Goal: Transaction & Acquisition: Book appointment/travel/reservation

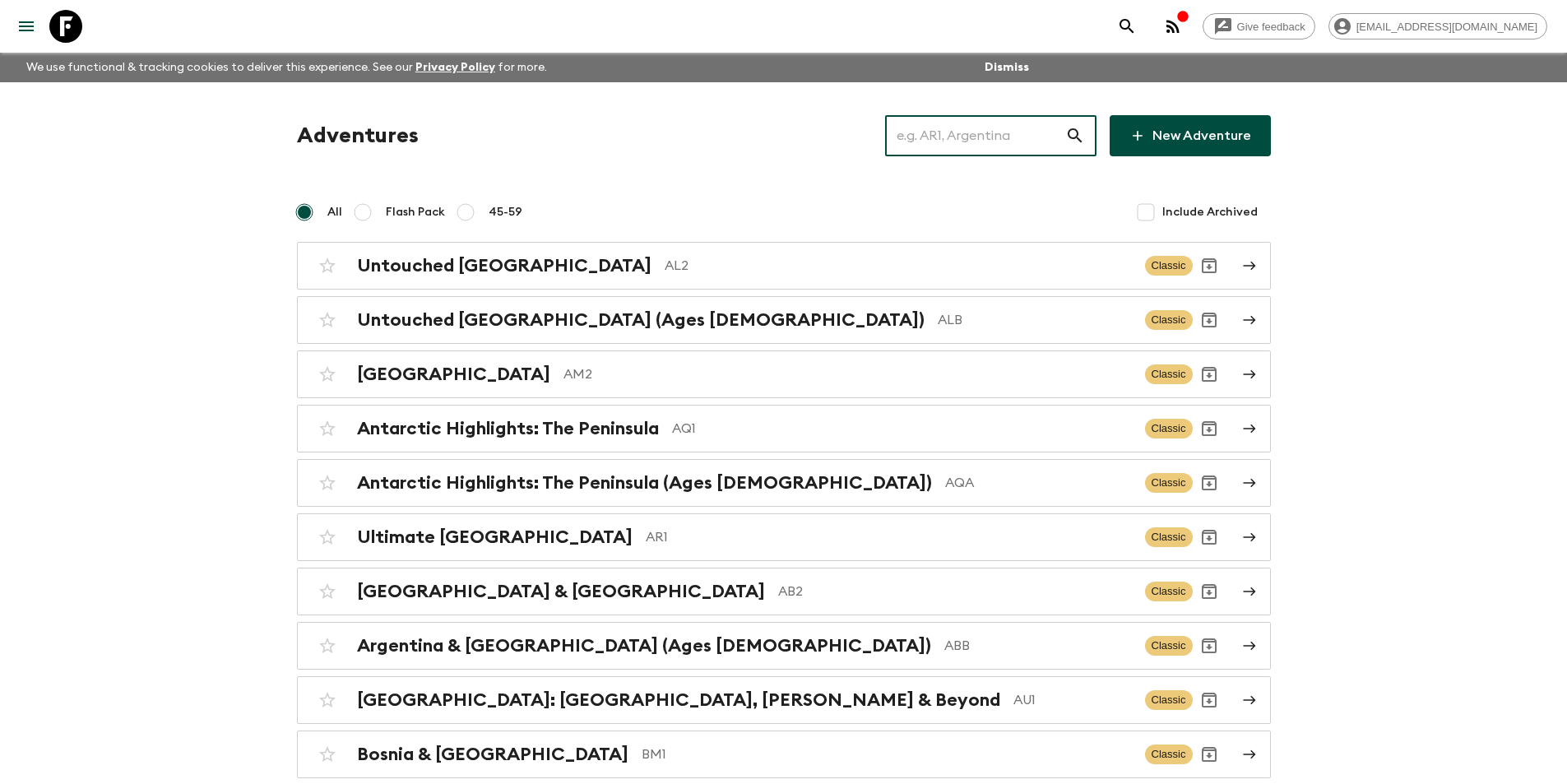
type input "p"
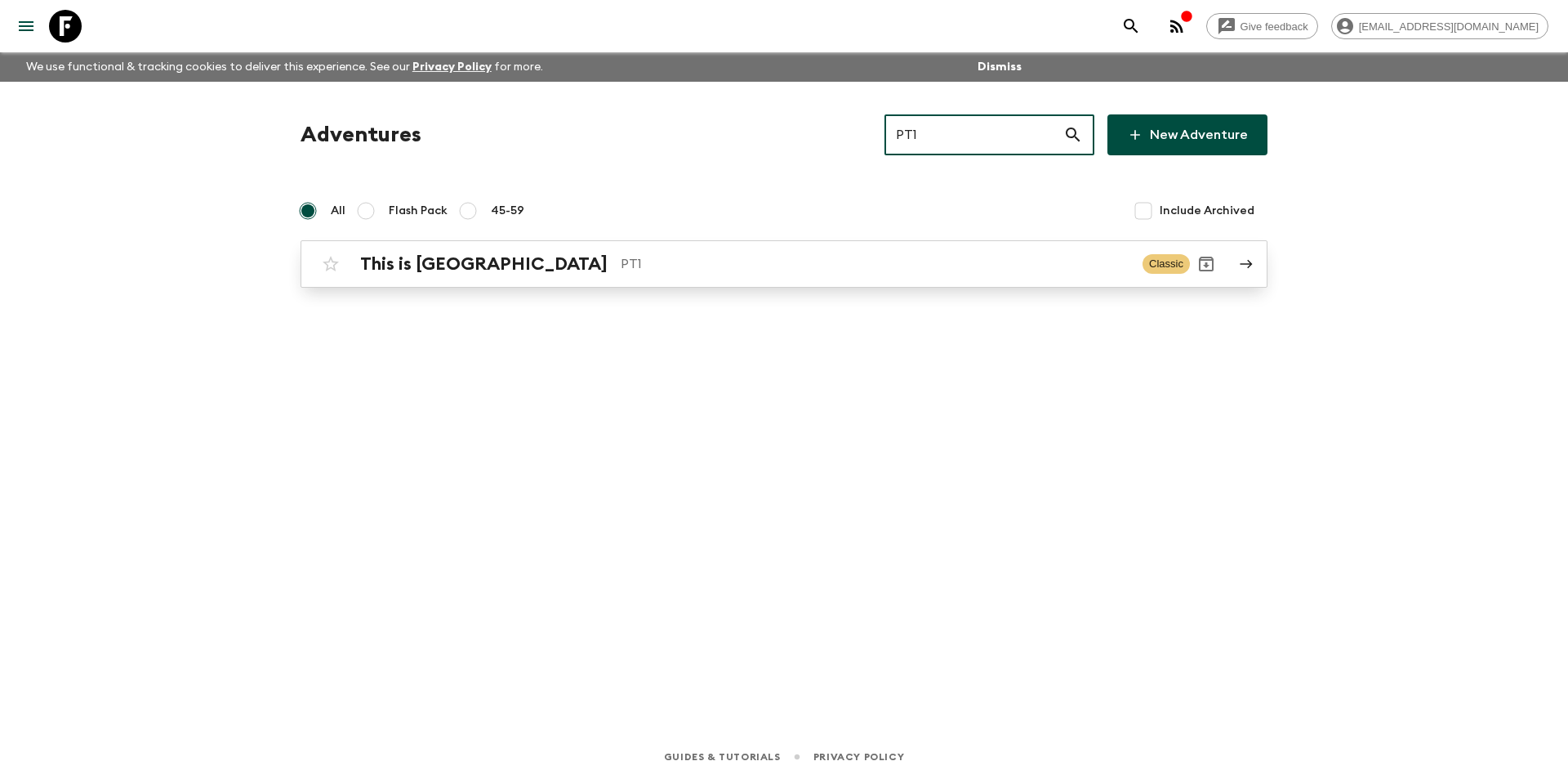
type input "PT1"
click at [676, 259] on p "PT1" at bounding box center [875, 264] width 508 height 20
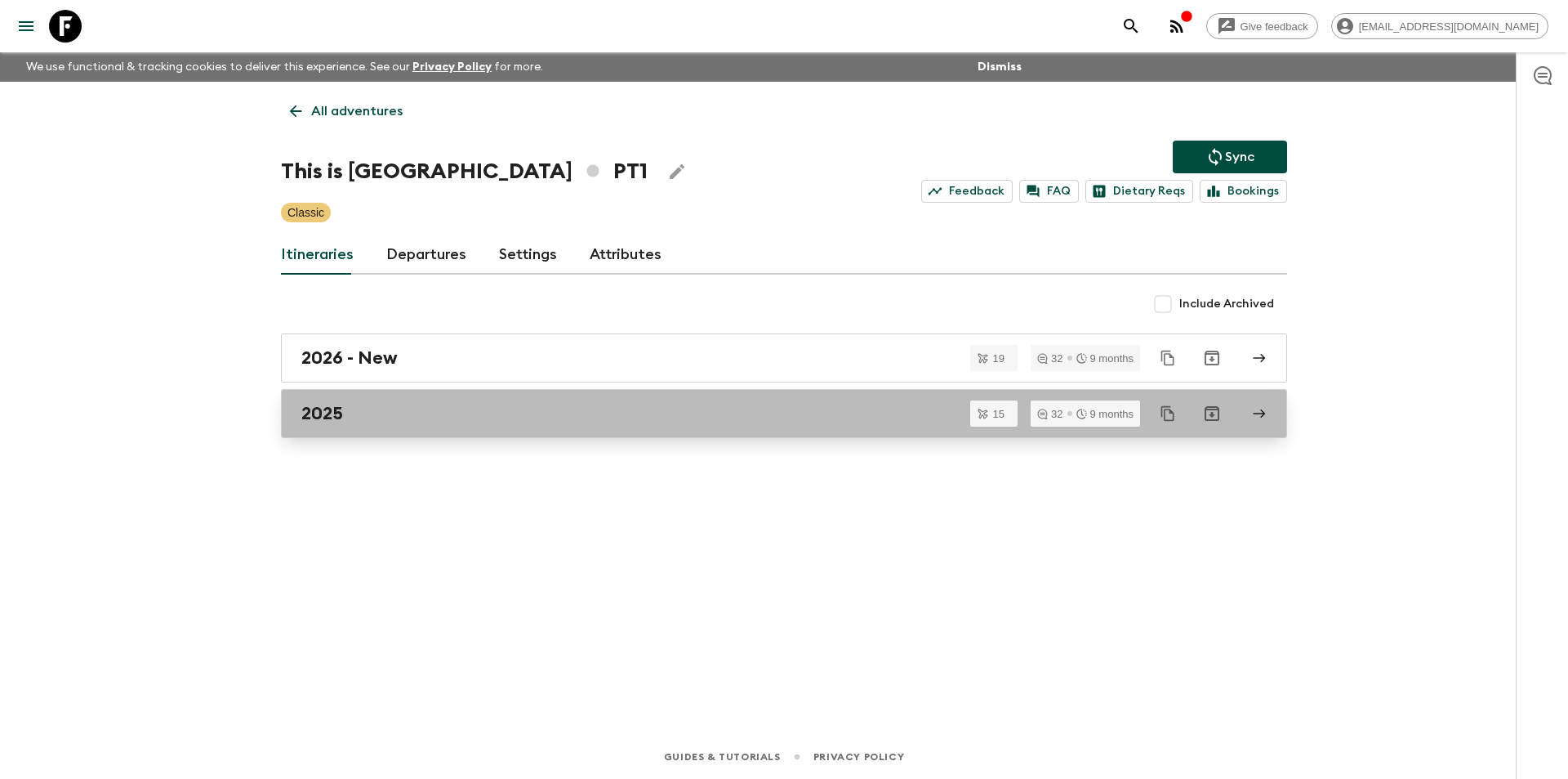
click at [530, 419] on div "2025" at bounding box center [769, 413] width 934 height 21
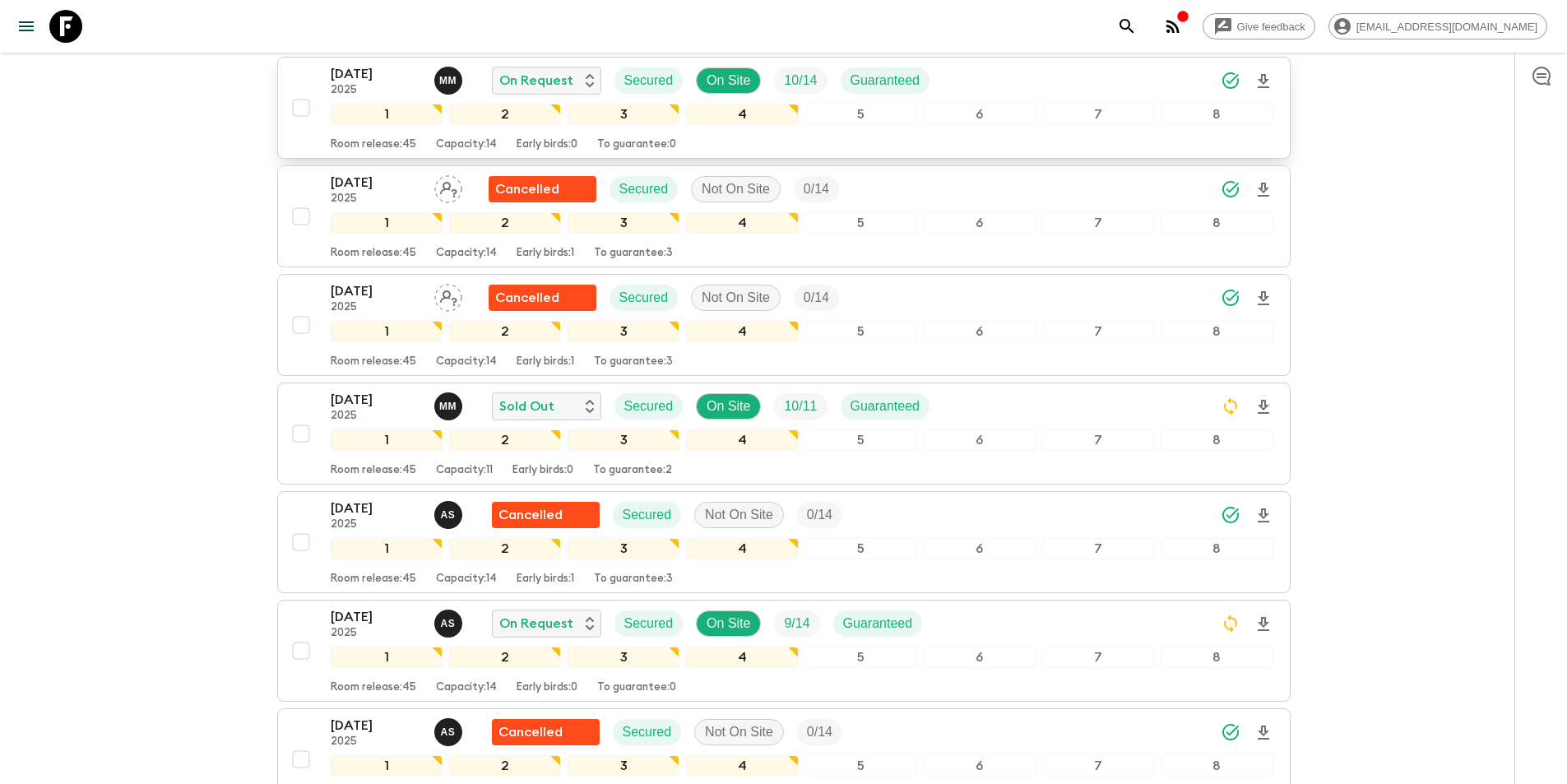
scroll to position [516, 0]
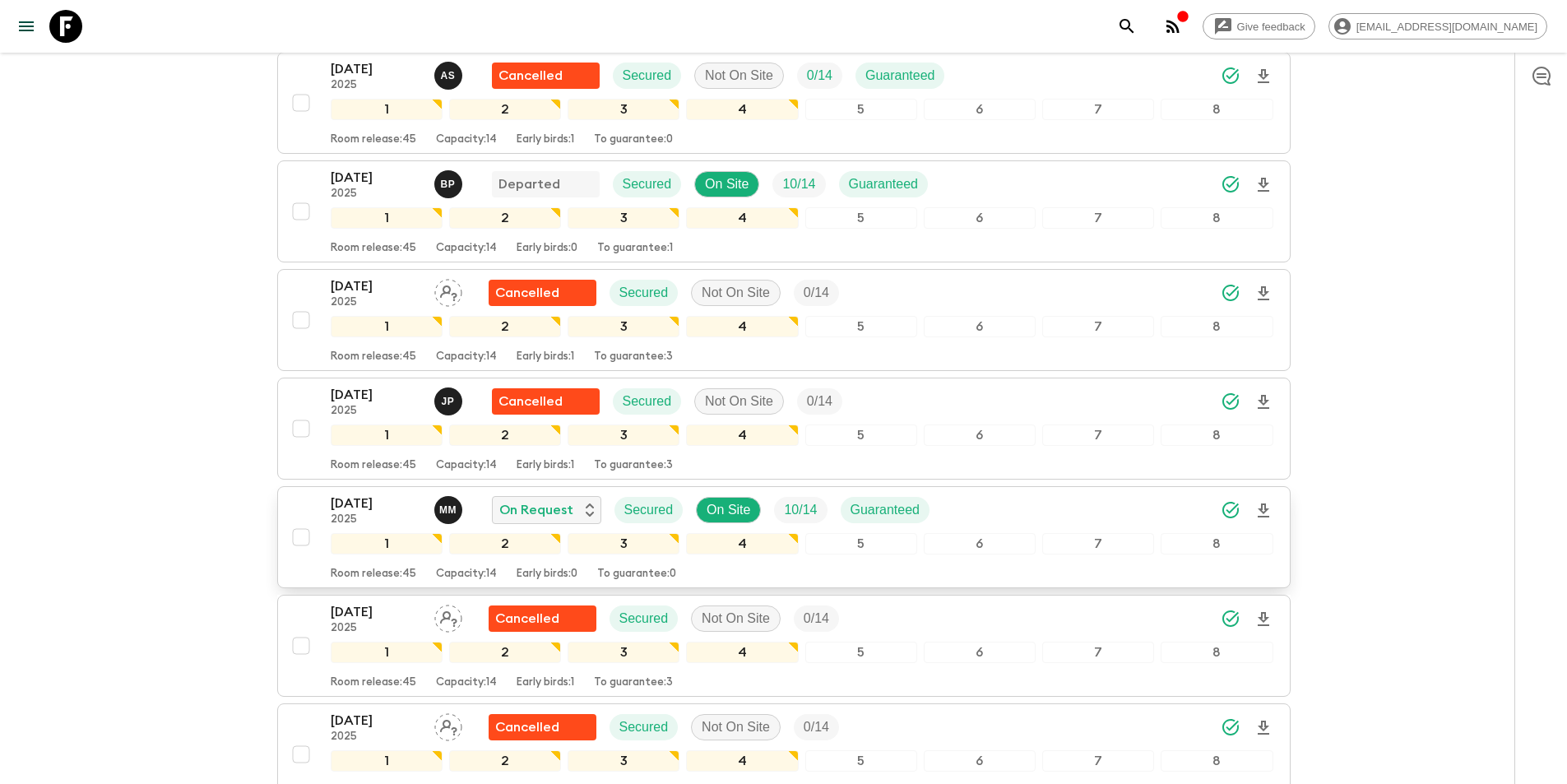
click at [364, 521] on p "2025" at bounding box center [376, 519] width 91 height 13
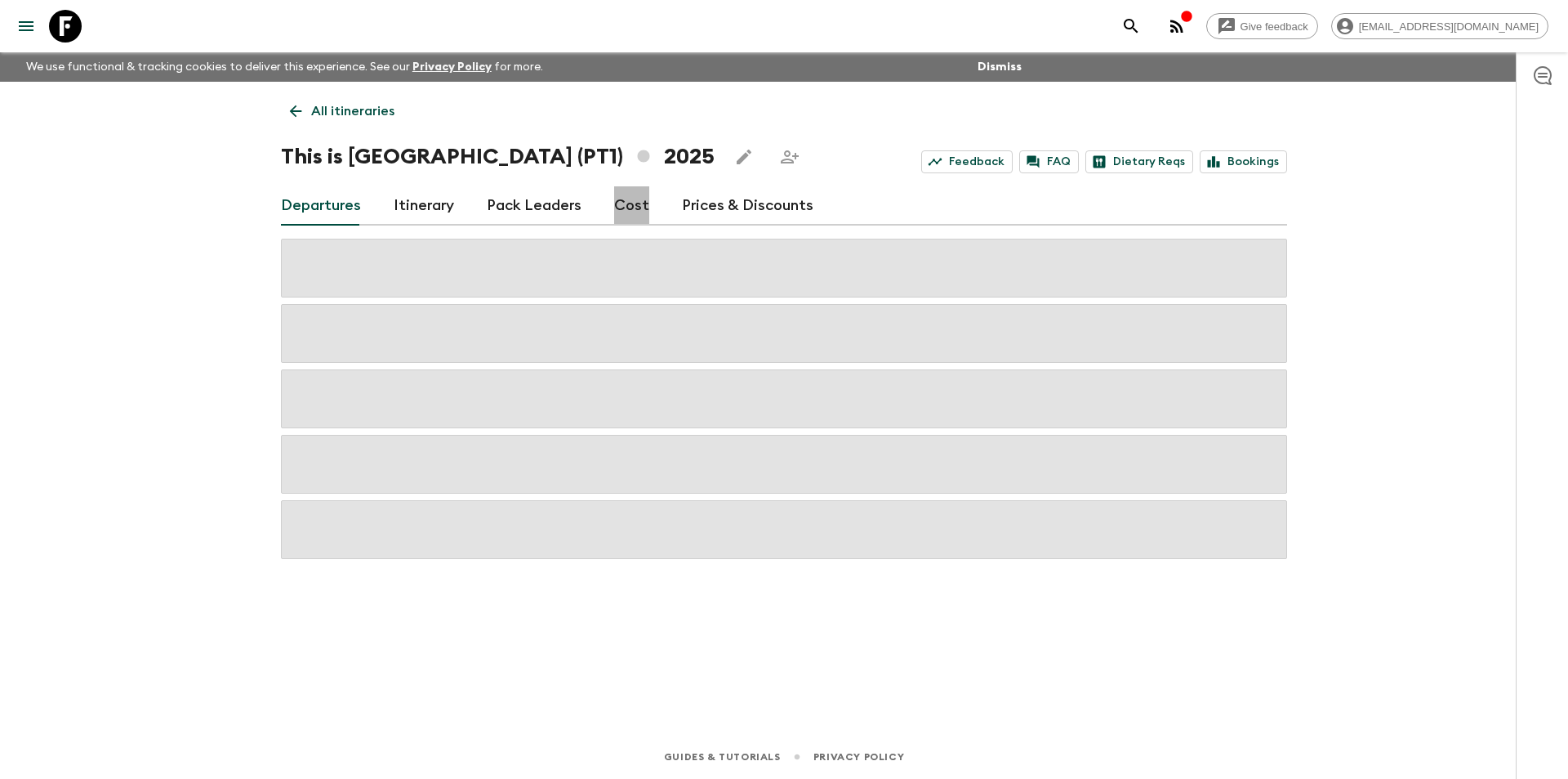
click at [630, 213] on link "Cost" at bounding box center [631, 206] width 35 height 40
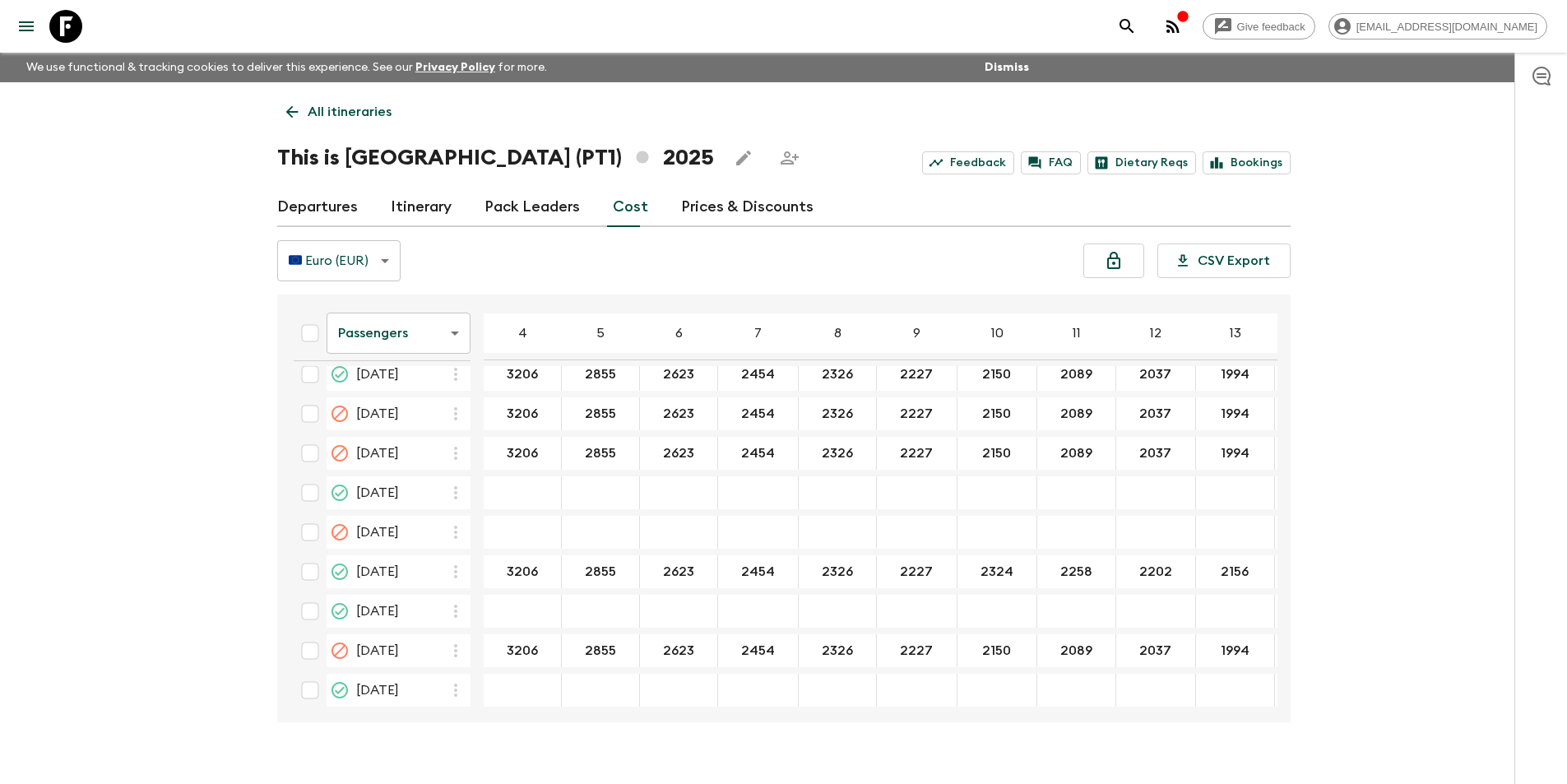
scroll to position [1500, 0]
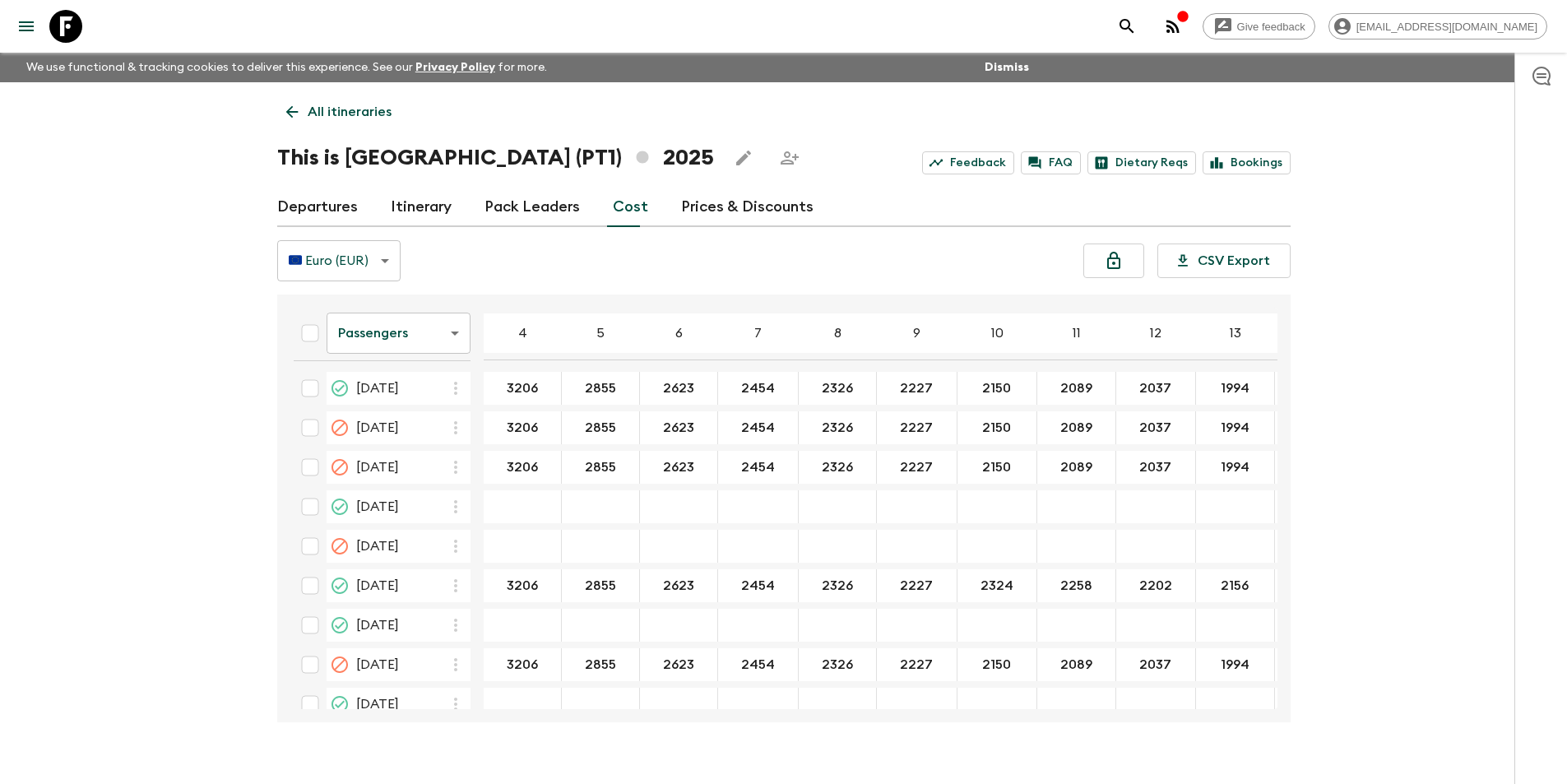
click at [384, 345] on body "Give feedback [EMAIL_ADDRESS][DOMAIN_NAME] We use functional & tracking cookies…" at bounding box center [784, 405] width 1567 height 812
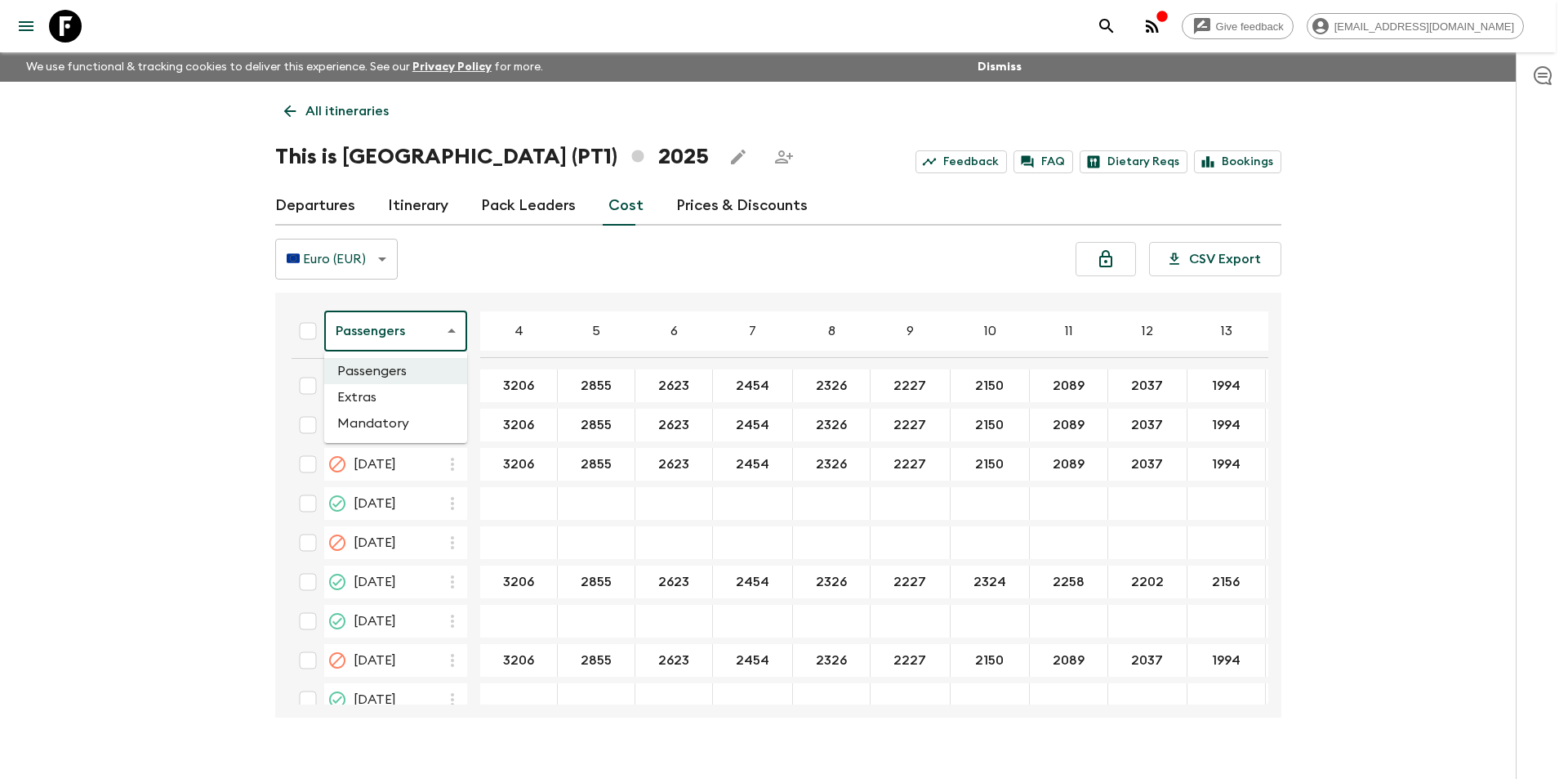
click at [382, 400] on li "Extras" at bounding box center [396, 397] width 142 height 26
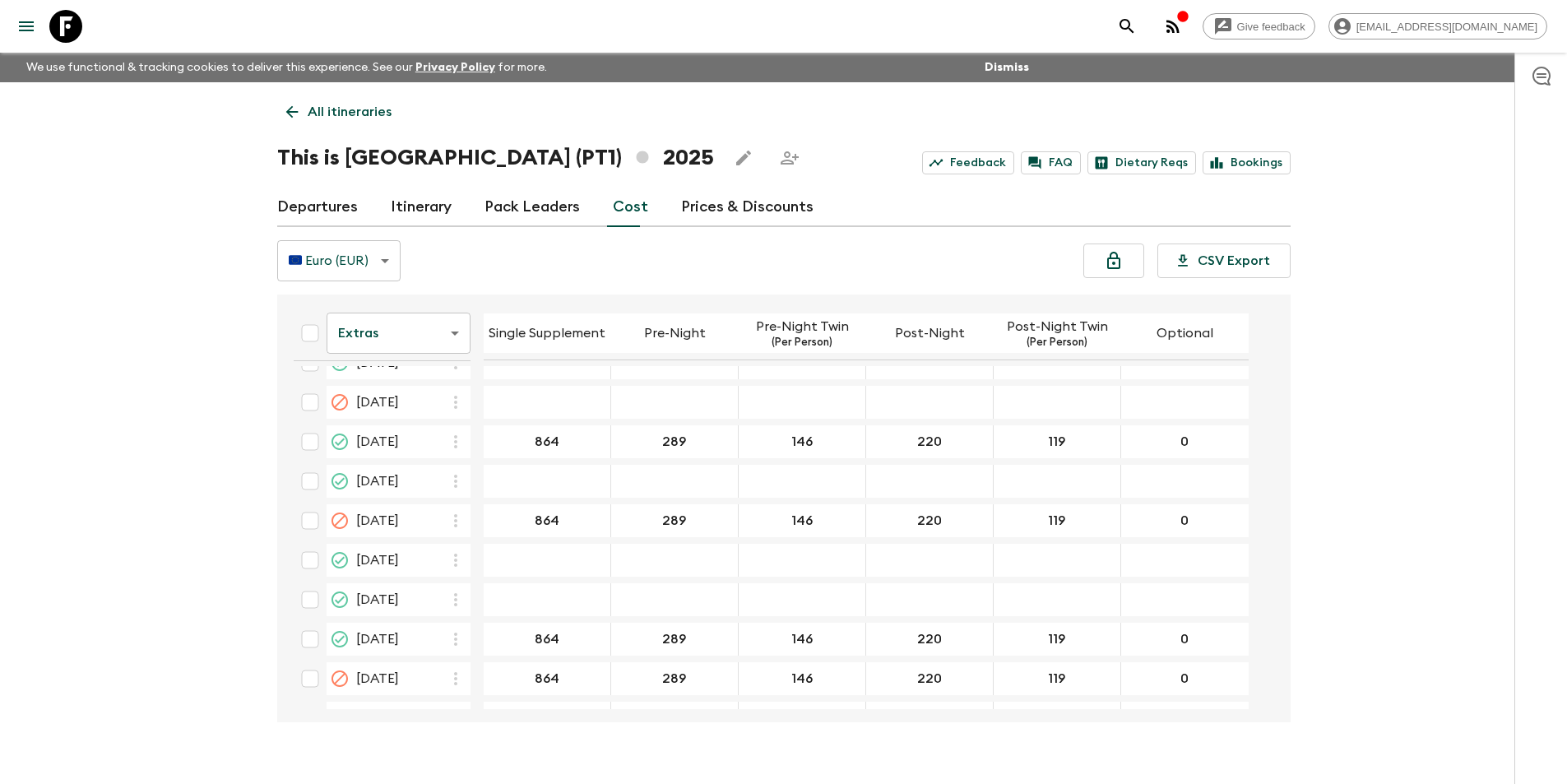
scroll to position [1233, 0]
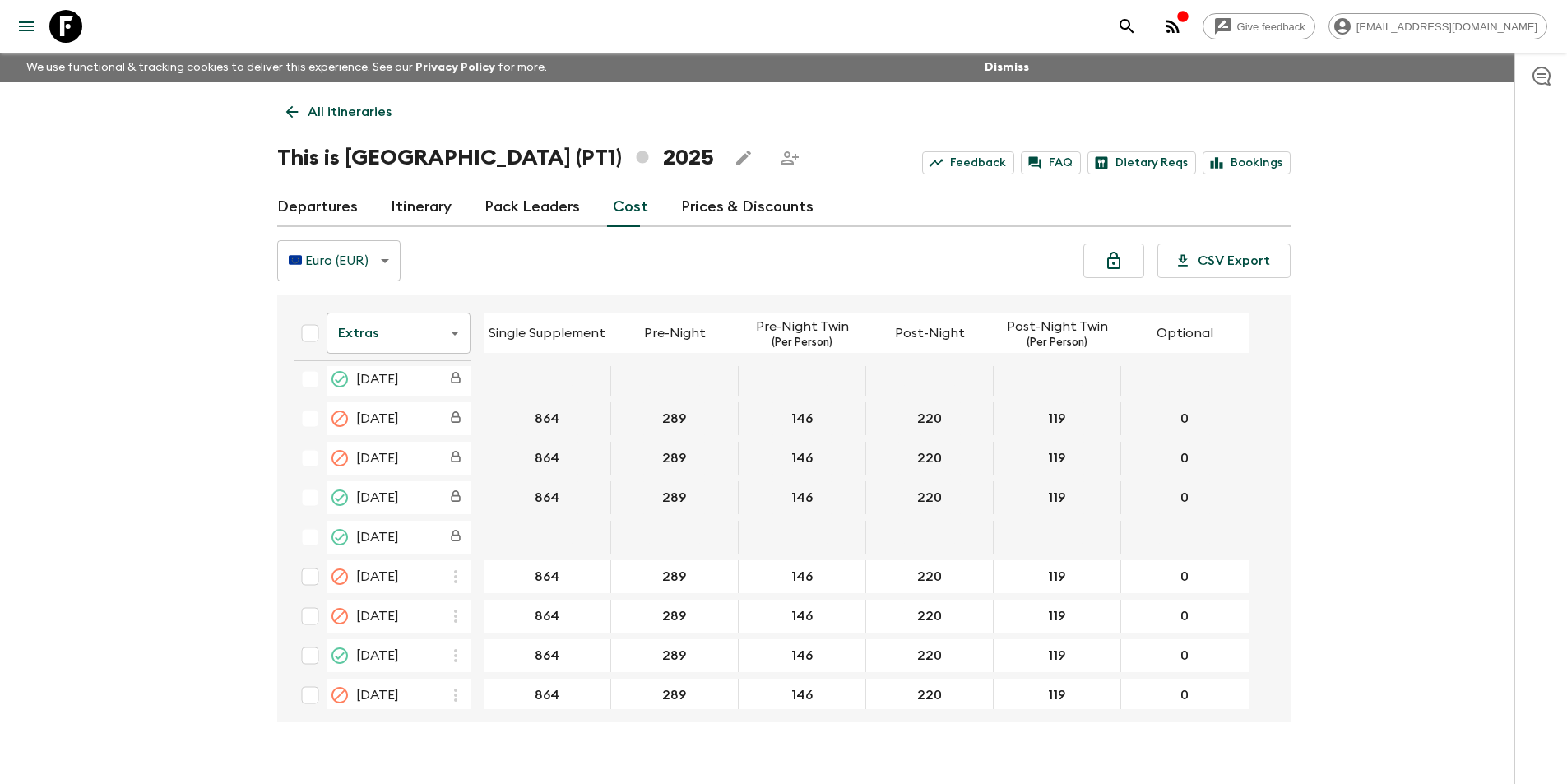
click at [408, 339] on body "Give feedback [EMAIL_ADDRESS][DOMAIN_NAME] We use functional & tracking cookies…" at bounding box center [784, 405] width 1567 height 812
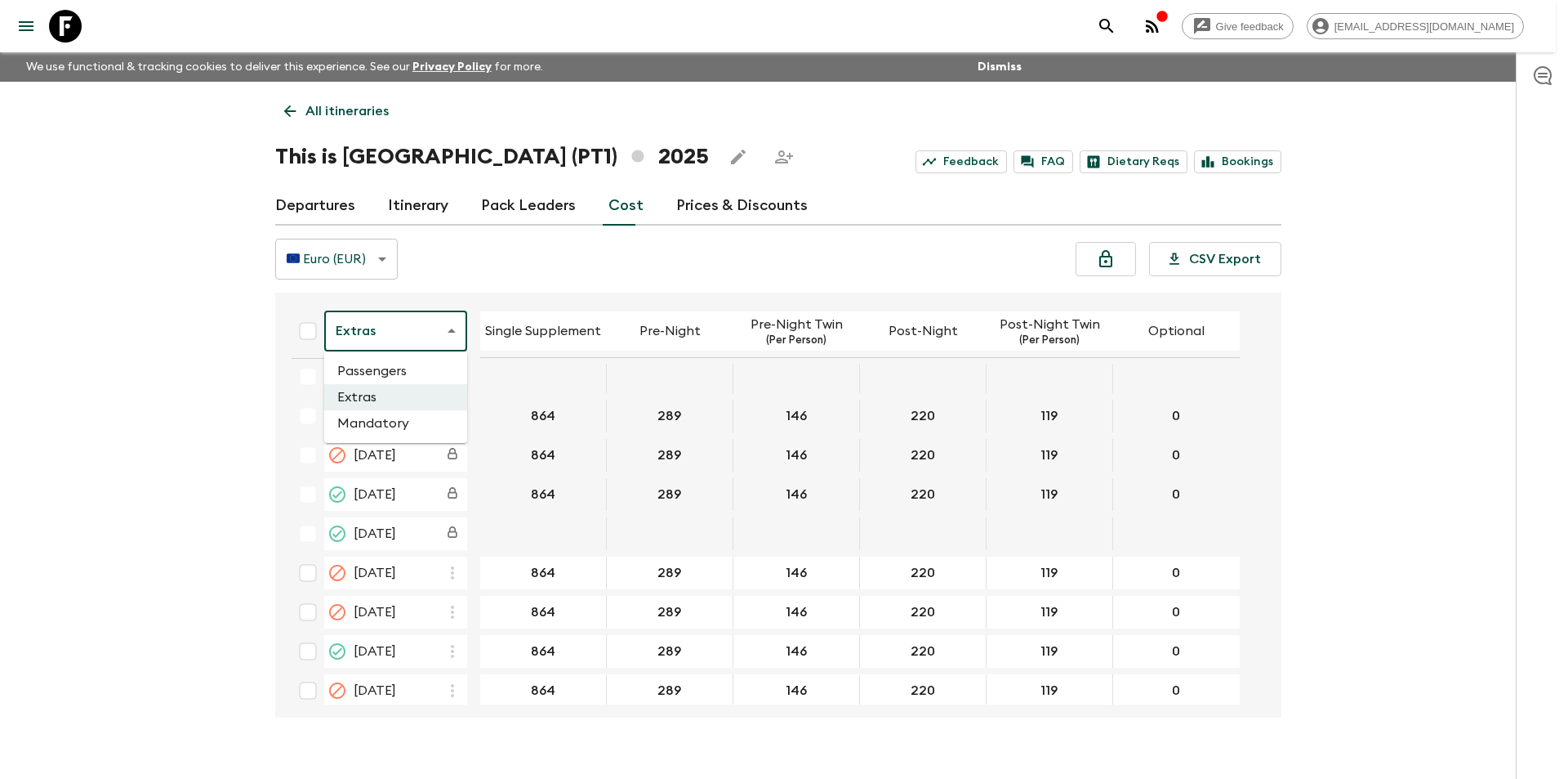
click at [405, 372] on li "Passengers" at bounding box center [396, 371] width 142 height 26
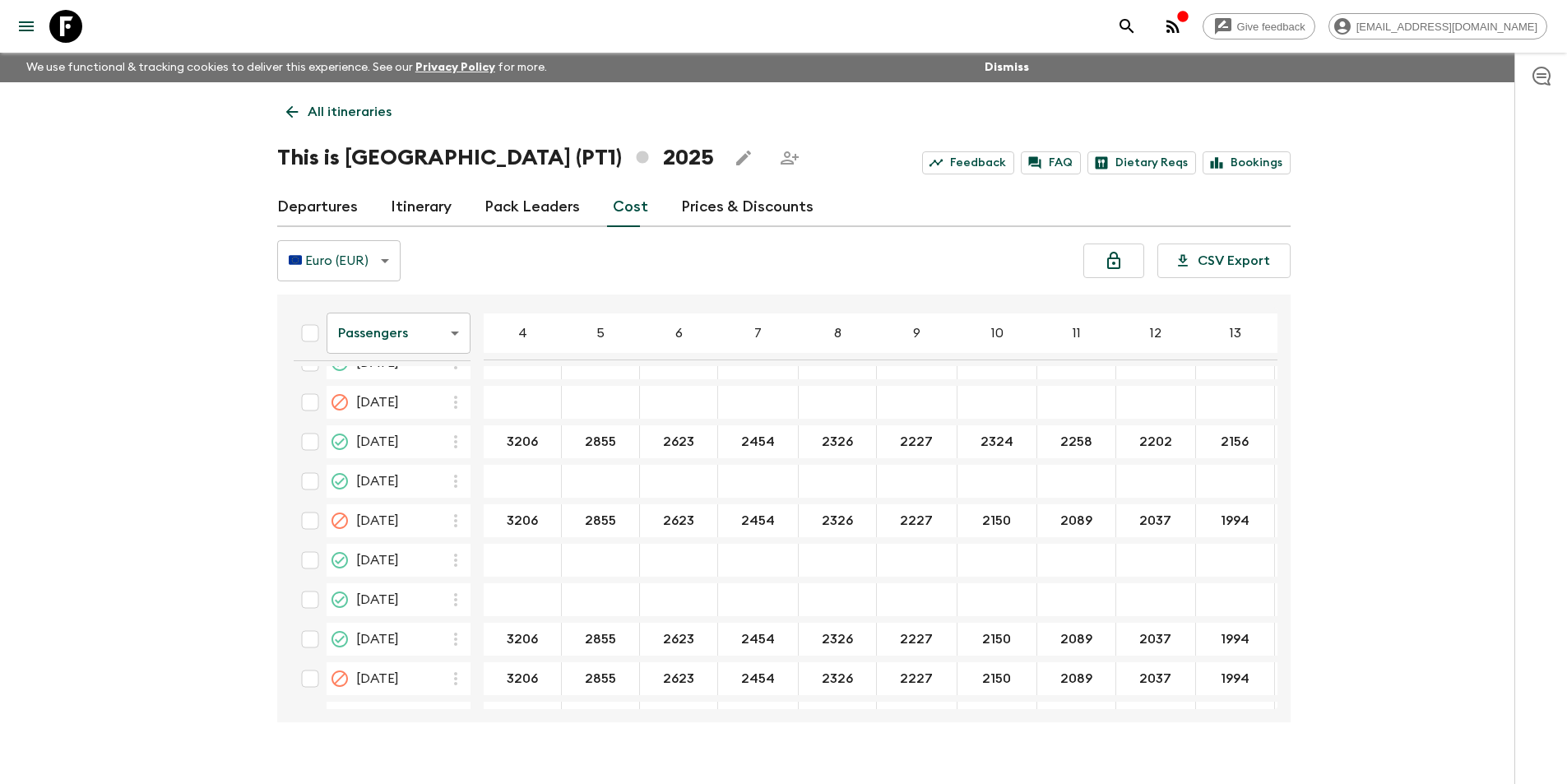
scroll to position [1233, 0]
